Goal: Find specific page/section: Find specific page/section

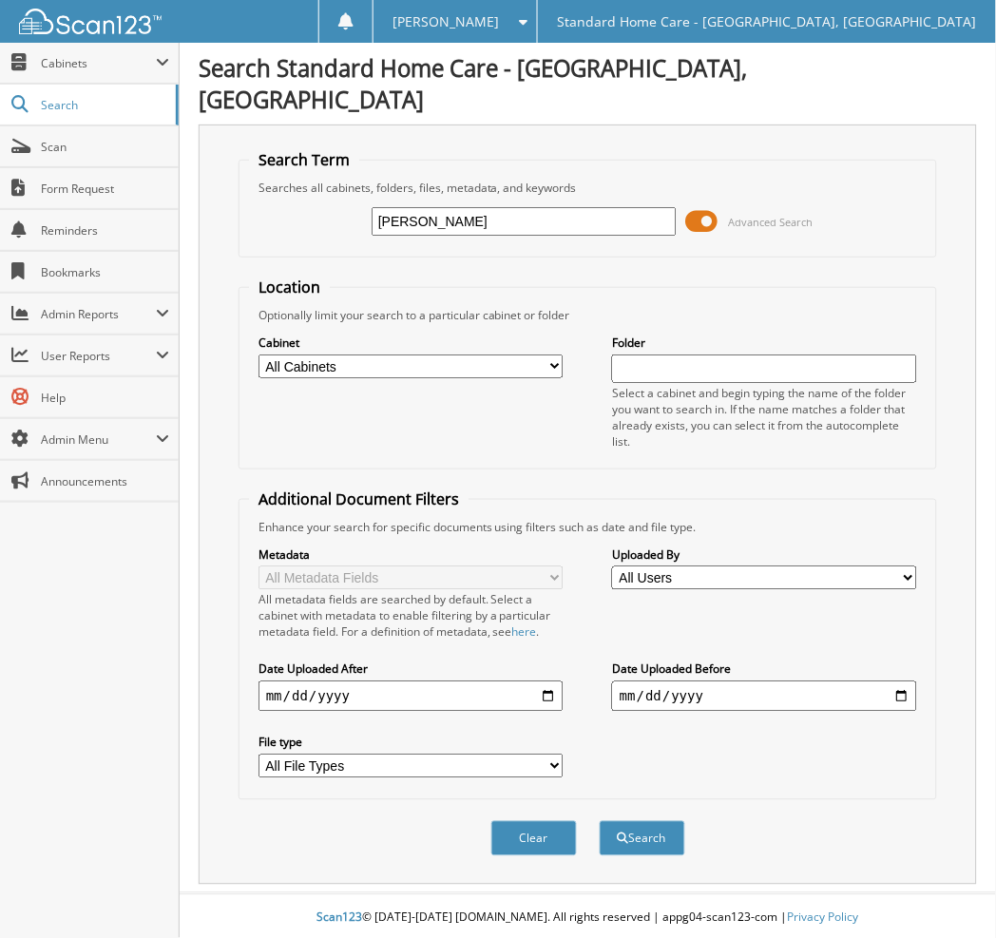
type input "[PERSON_NAME]"
click at [599, 821] on button "Search" at bounding box center [642, 838] width 86 height 35
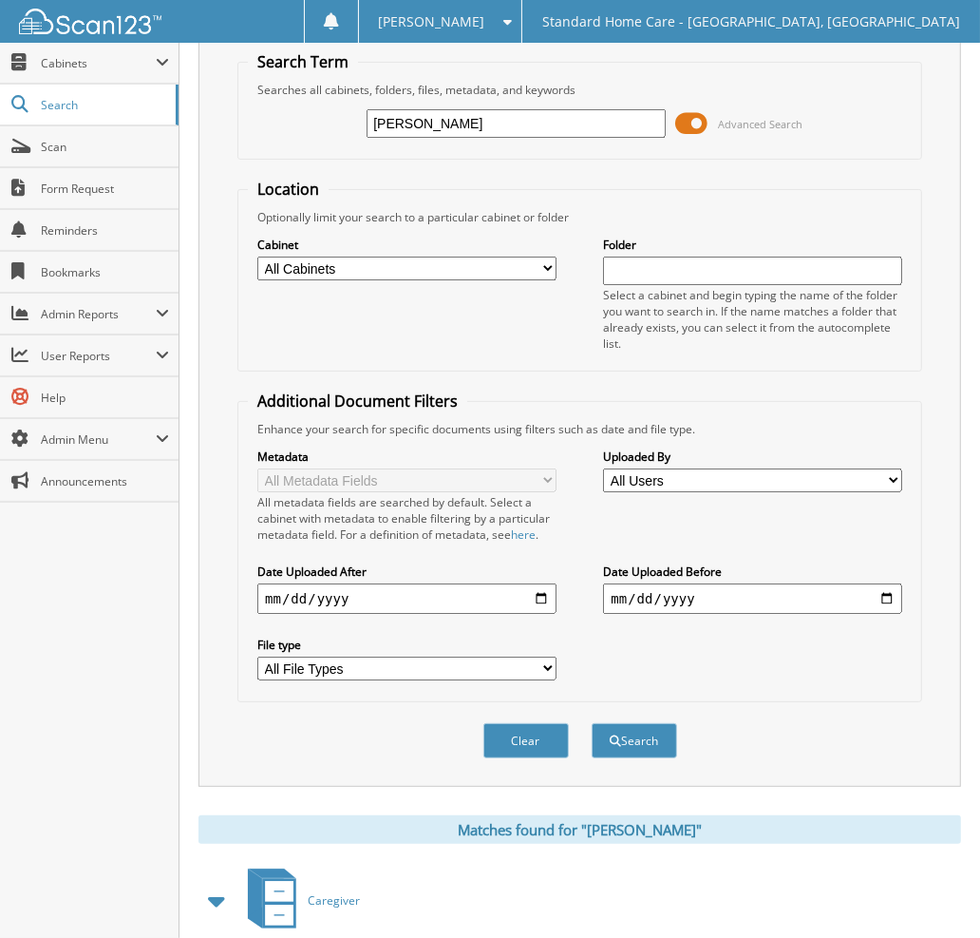
scroll to position [153, 0]
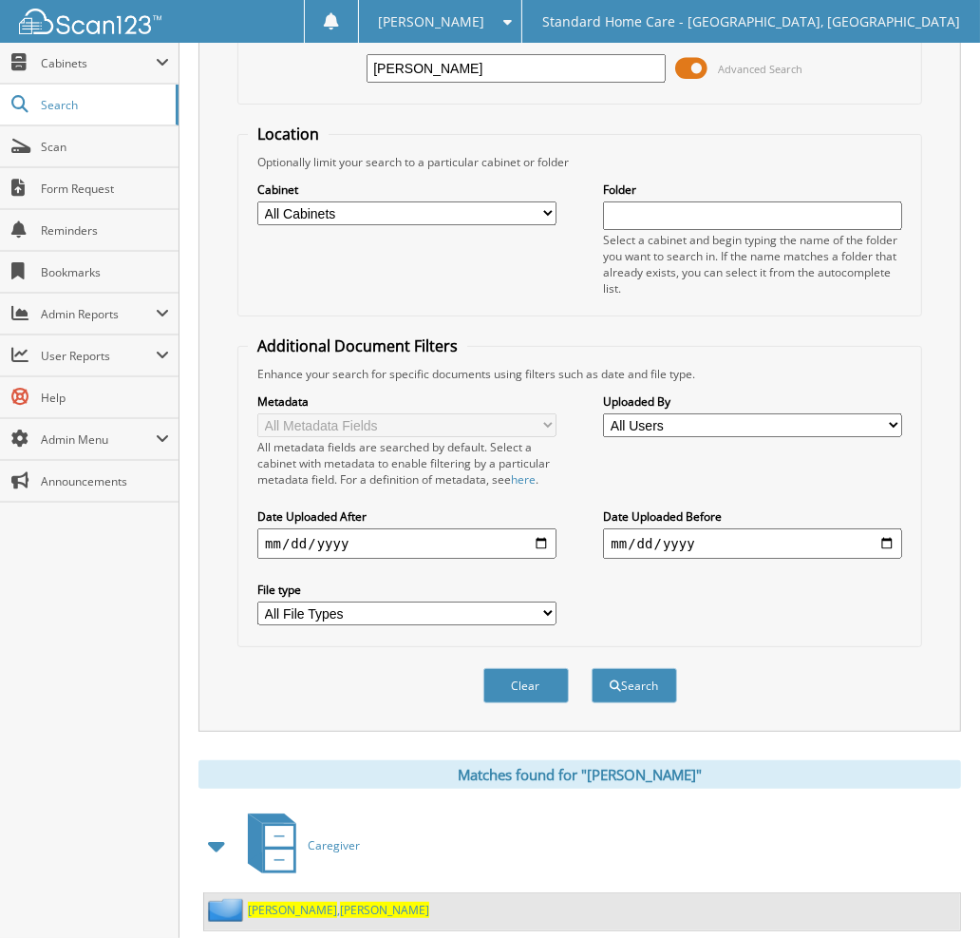
click at [298, 898] on div "[PERSON_NAME]" at bounding box center [316, 910] width 225 height 24
click at [295, 902] on link "[PERSON_NAME]" at bounding box center [338, 910] width 181 height 16
